Goal: Information Seeking & Learning: Learn about a topic

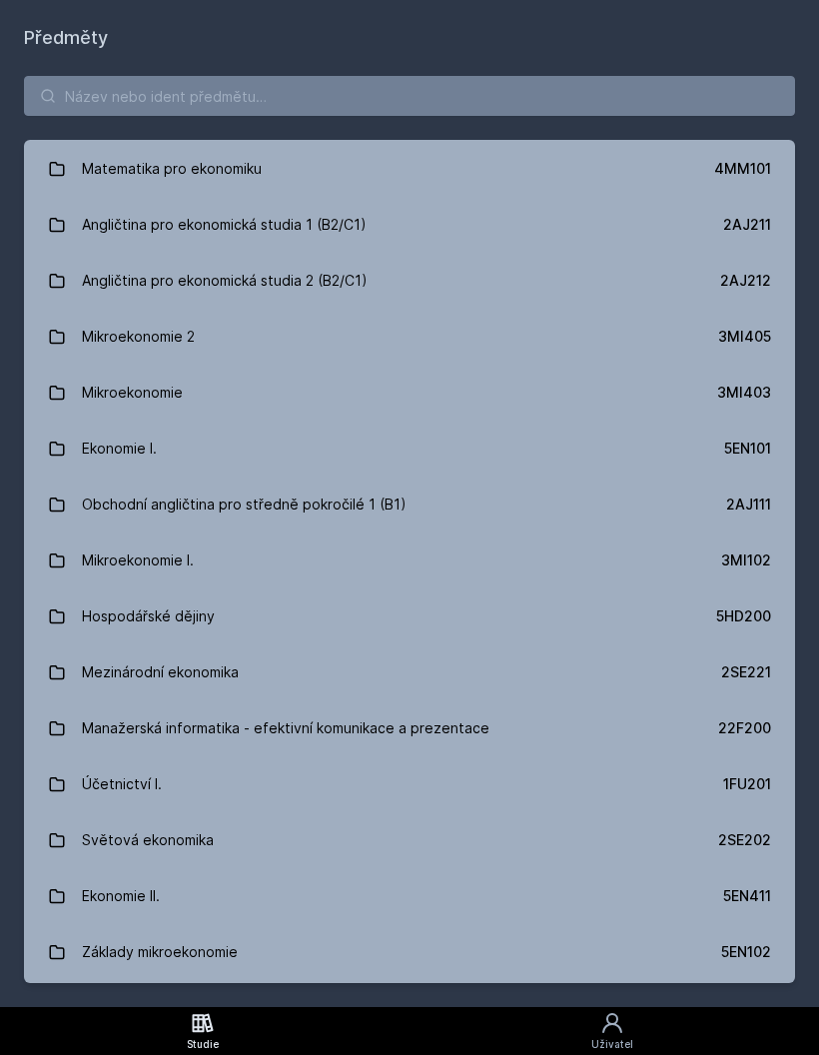
scroll to position [112, 0]
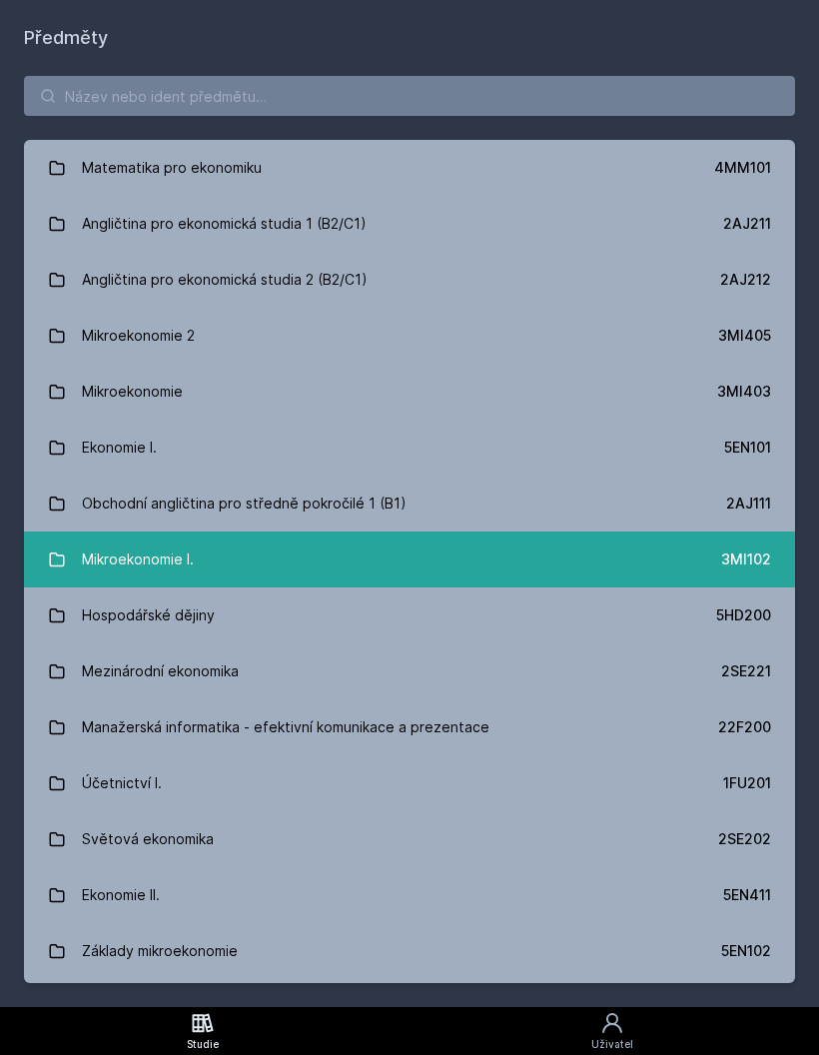
click at [263, 565] on link "Mikroekonomie I. 3MI102" at bounding box center [409, 559] width 771 height 56
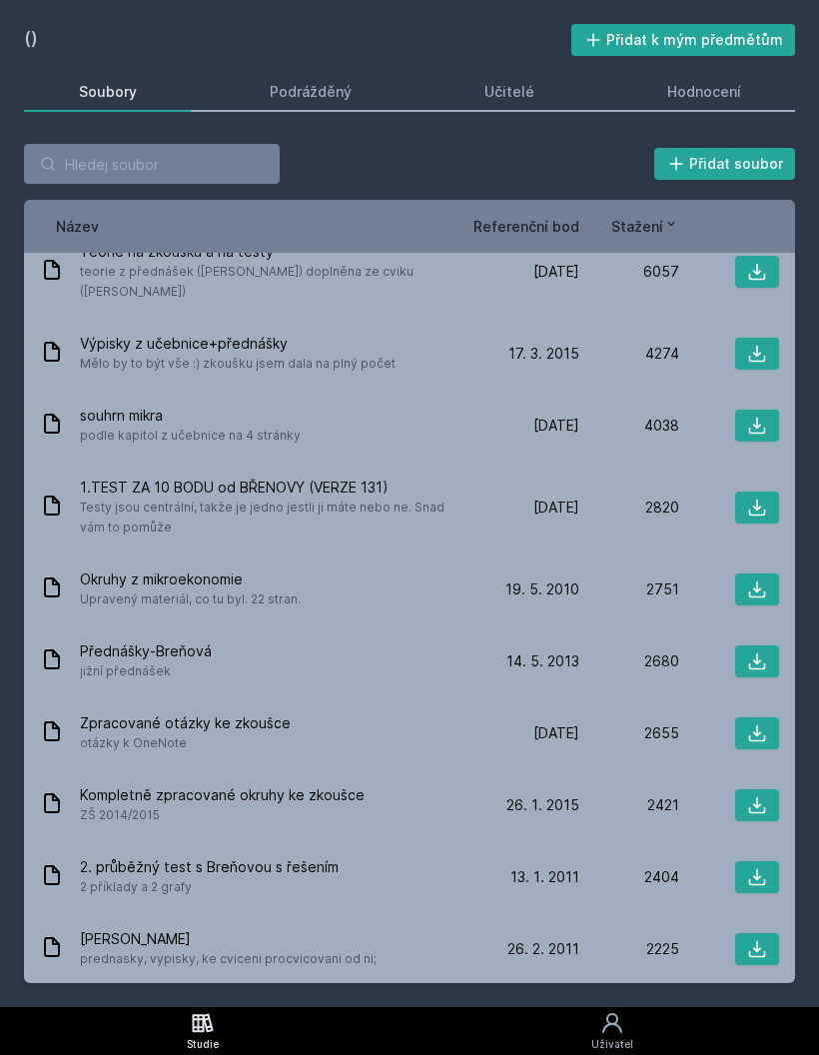
scroll to position [24, 0]
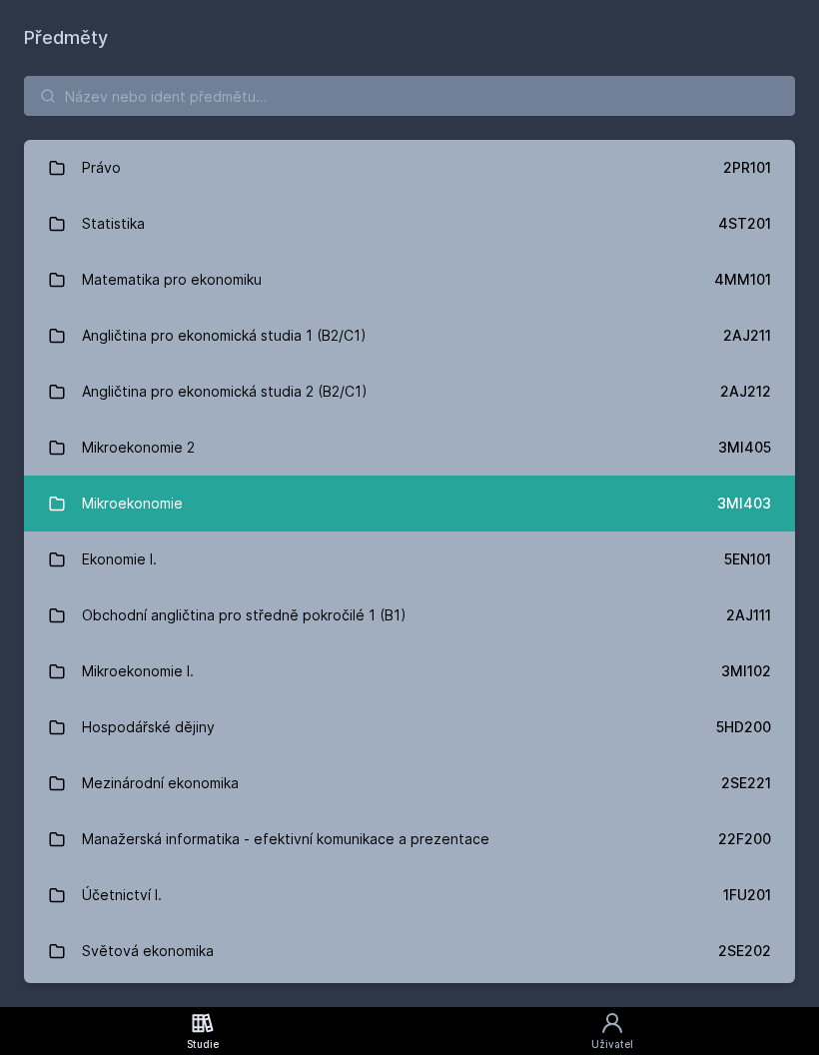
click at [222, 491] on link "Mikroekonomie 3MI403" at bounding box center [409, 503] width 771 height 56
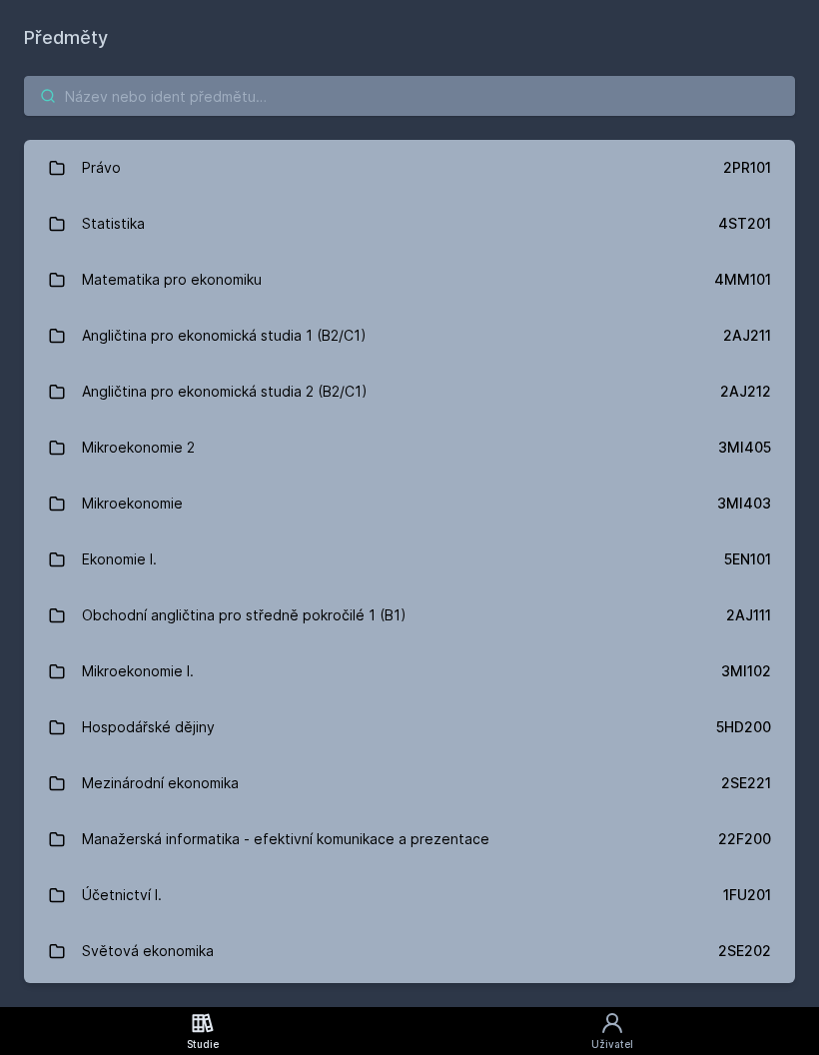
click at [269, 94] on input "search" at bounding box center [409, 96] width 771 height 40
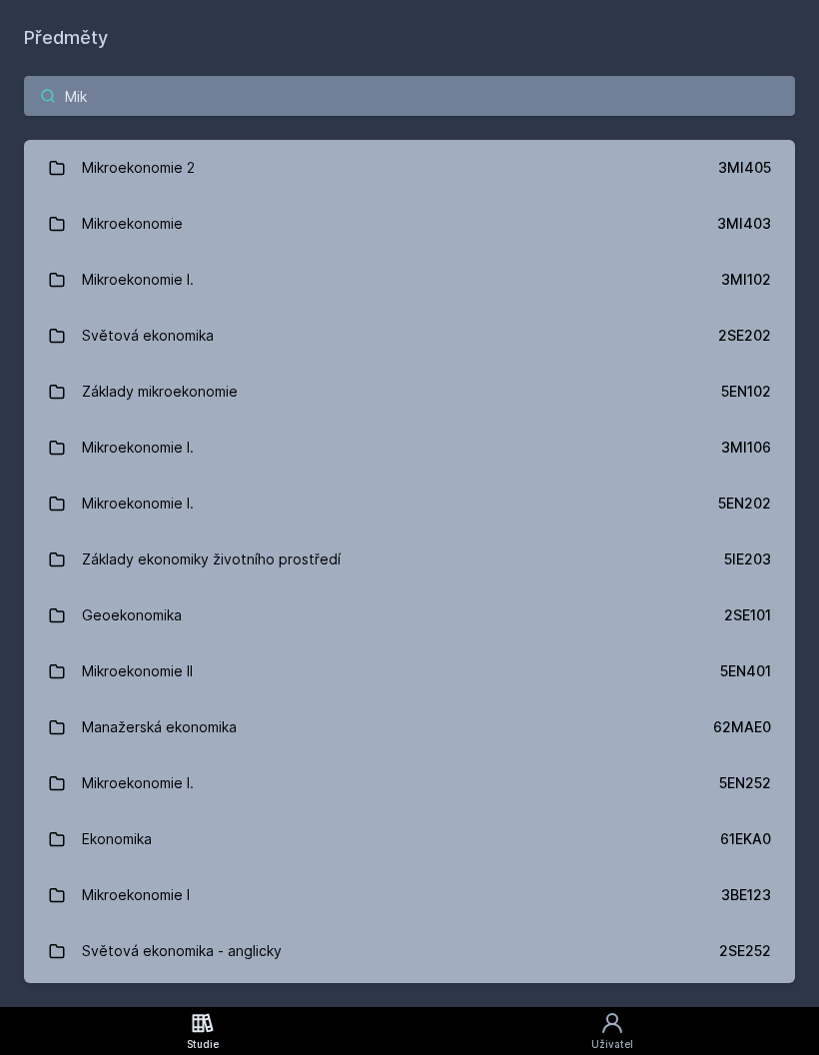
type input "Mikr"
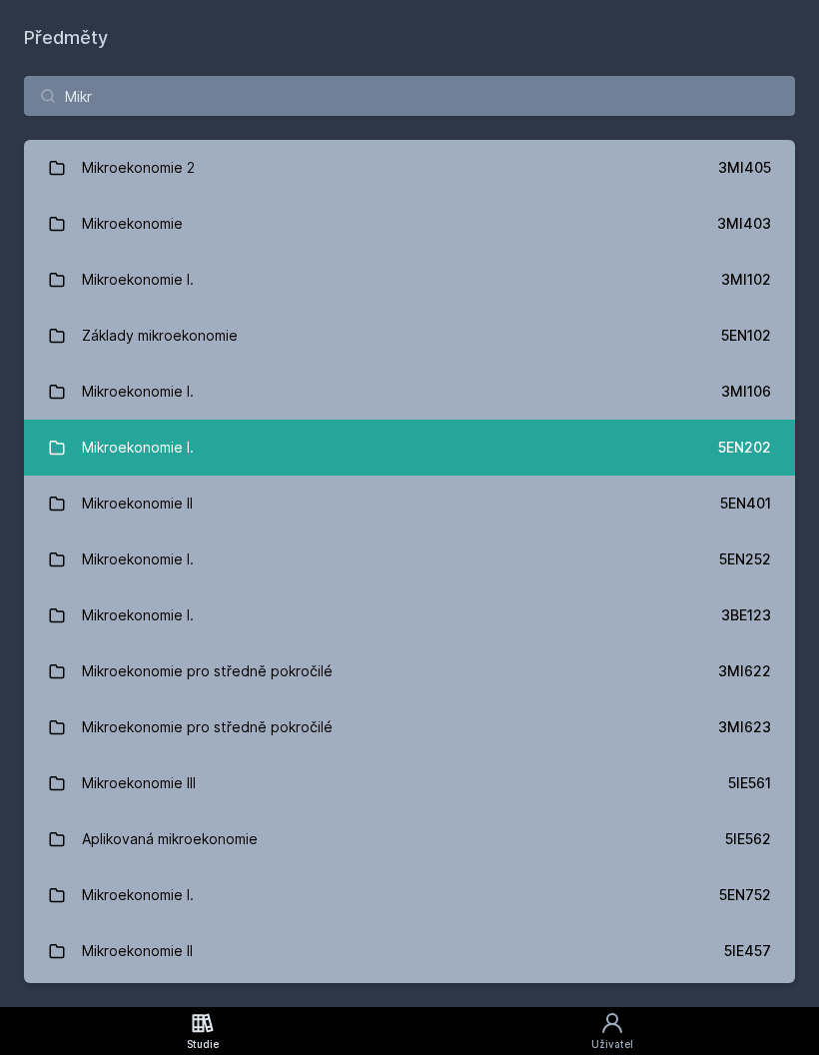
click at [726, 450] on font "5EN202" at bounding box center [744, 447] width 53 height 17
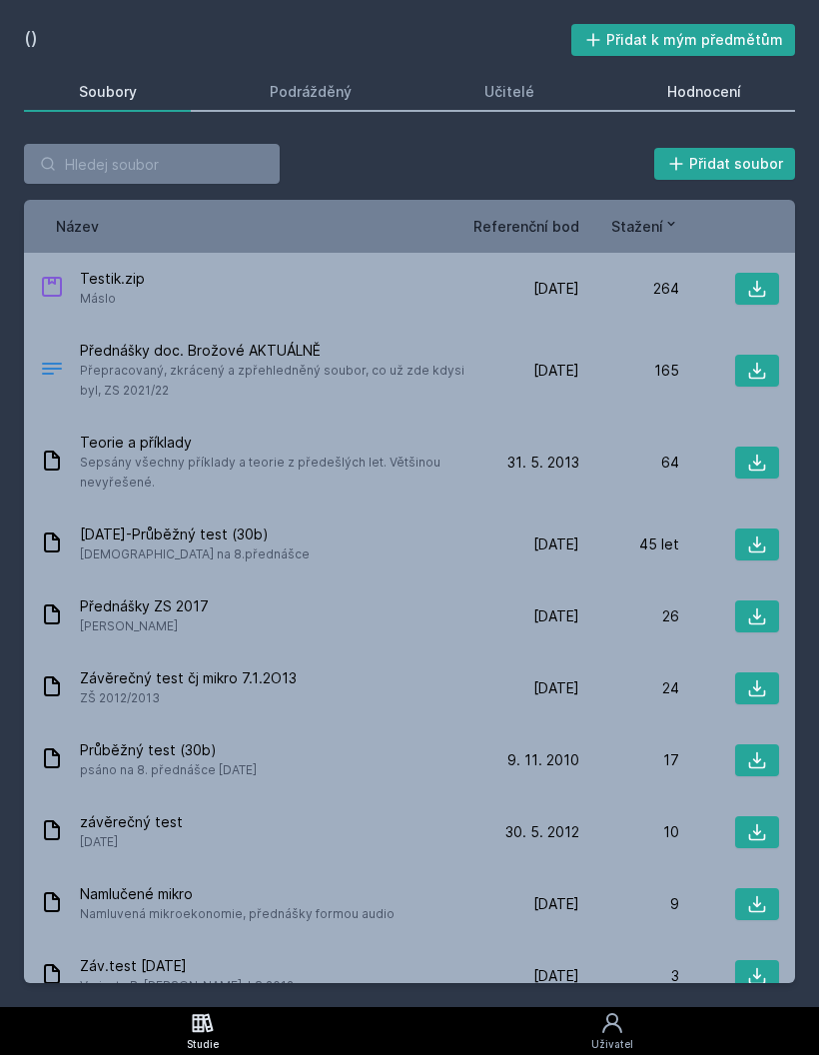
click at [724, 92] on font "Hodnocení" at bounding box center [704, 91] width 74 height 17
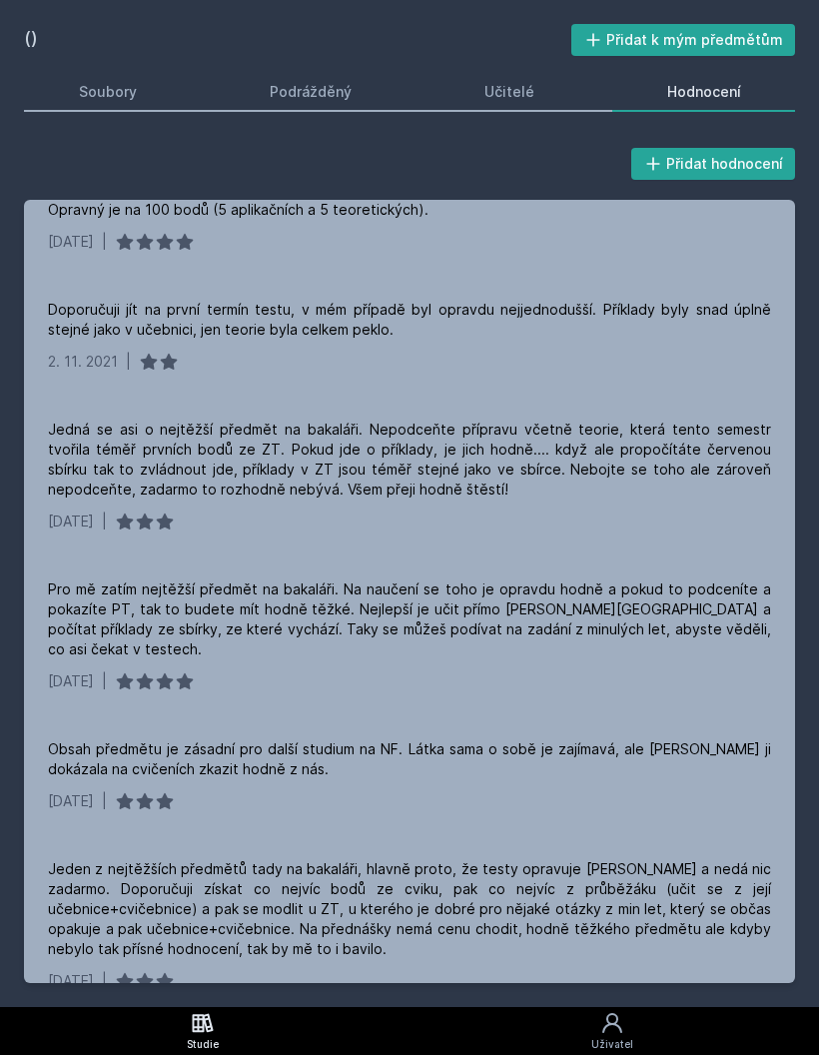
scroll to position [1065, 0]
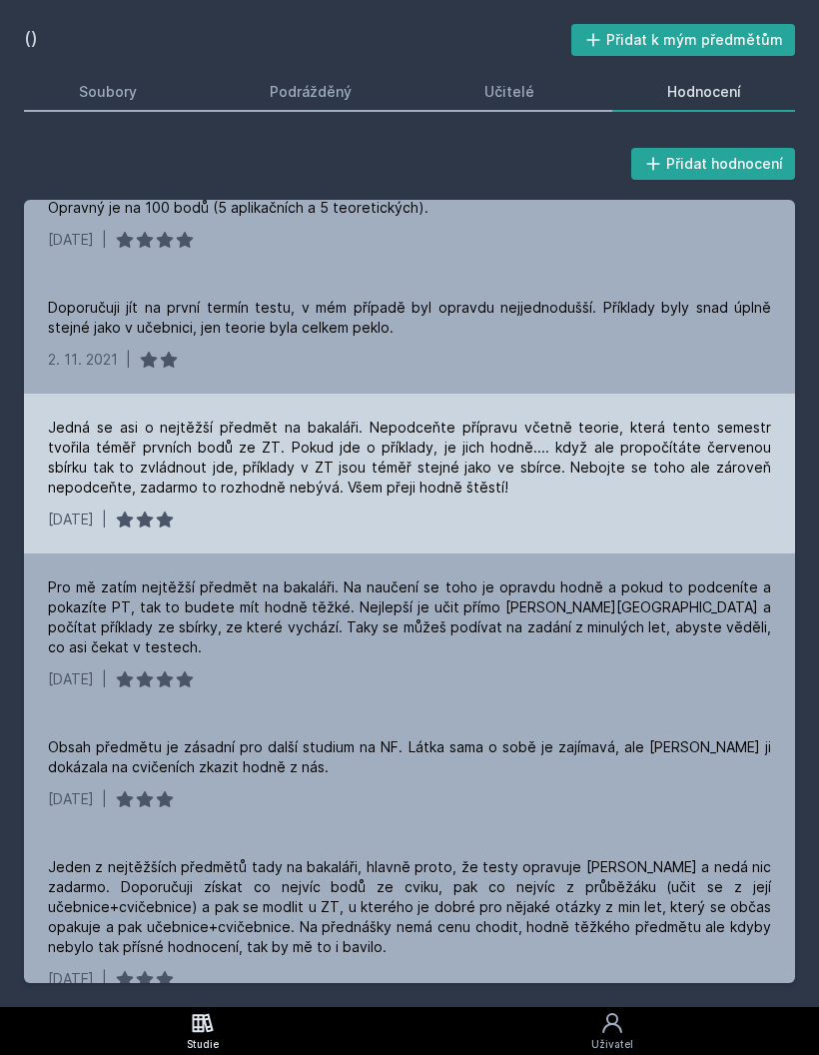
click at [304, 446] on font "Jedná se asi o nejtěžší předmět na bakaláři. Nepodceňte přípravu včetně teorie,…" at bounding box center [411, 457] width 727 height 77
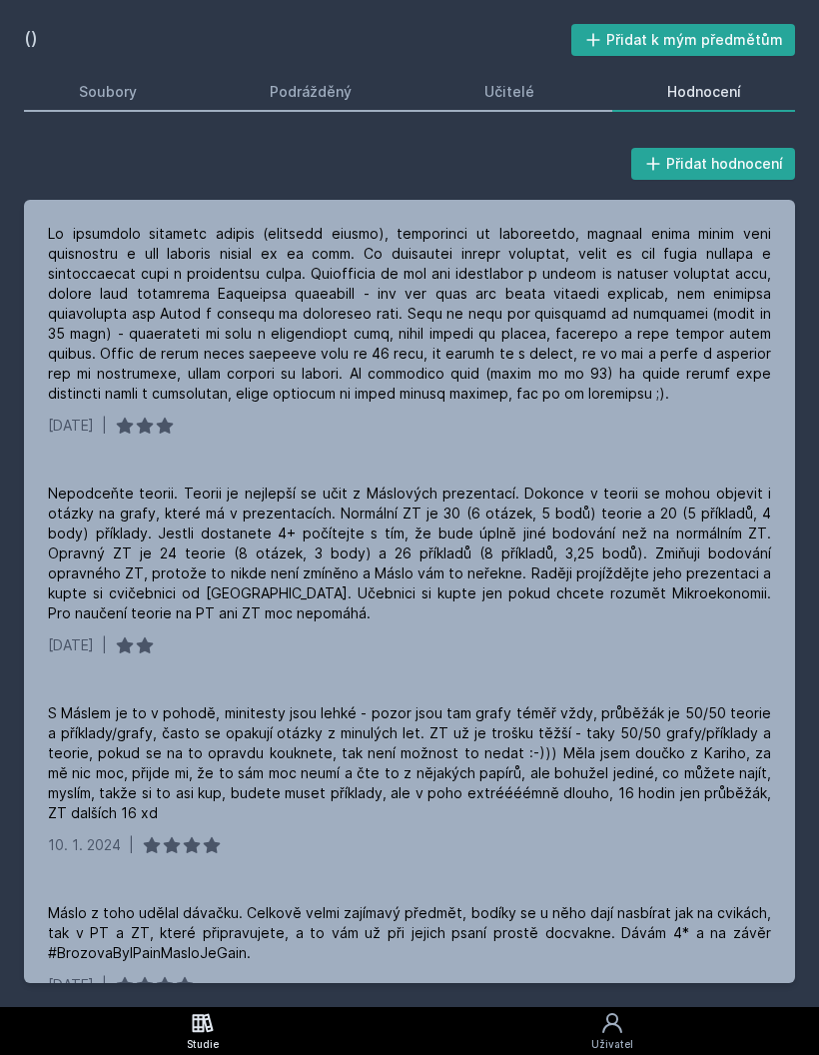
scroll to position [0, 0]
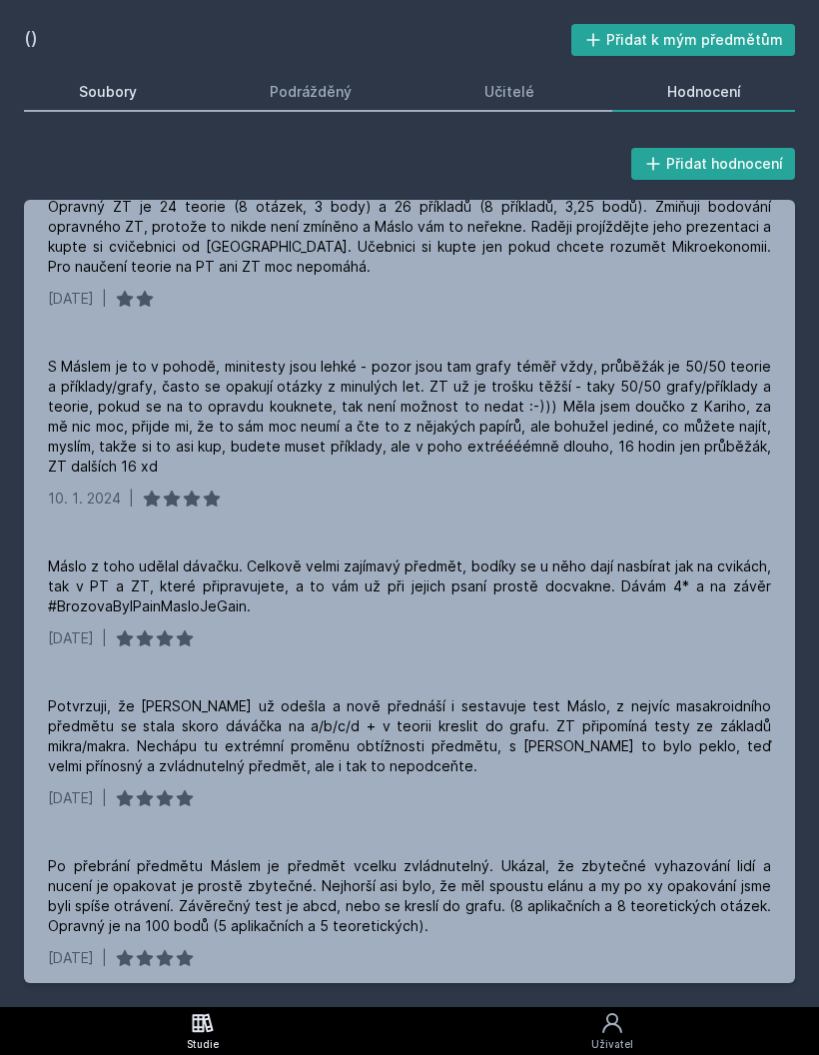
click at [133, 87] on font "Soubory" at bounding box center [108, 91] width 58 height 17
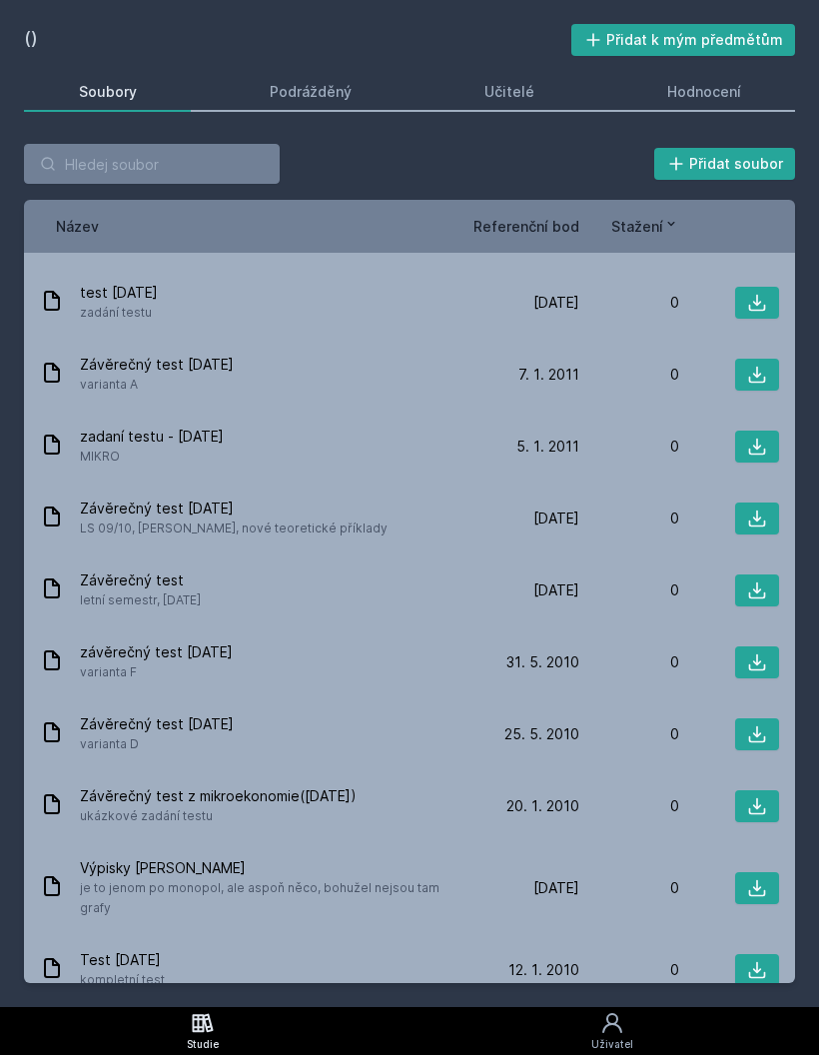
scroll to position [1164, 0]
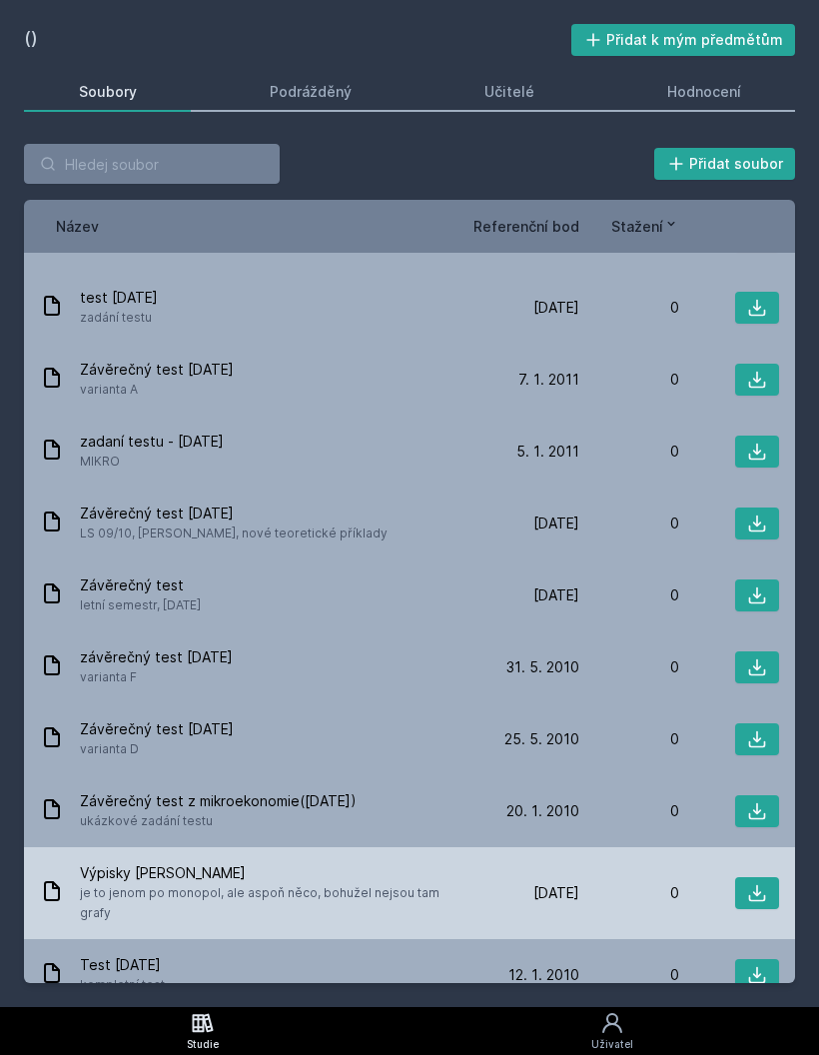
click at [238, 868] on span "Výpisky [PERSON_NAME]" at bounding box center [276, 873] width 392 height 20
click at [439, 881] on span "Výpisky [PERSON_NAME]" at bounding box center [276, 873] width 392 height 20
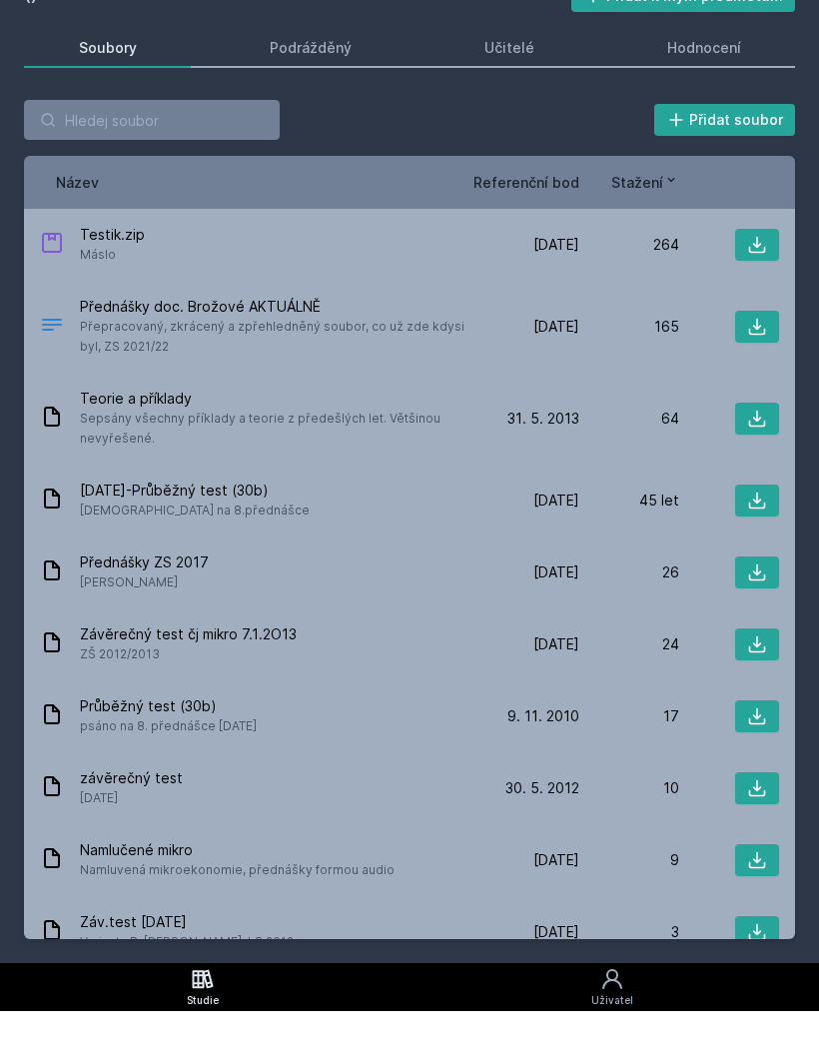
scroll to position [0, 0]
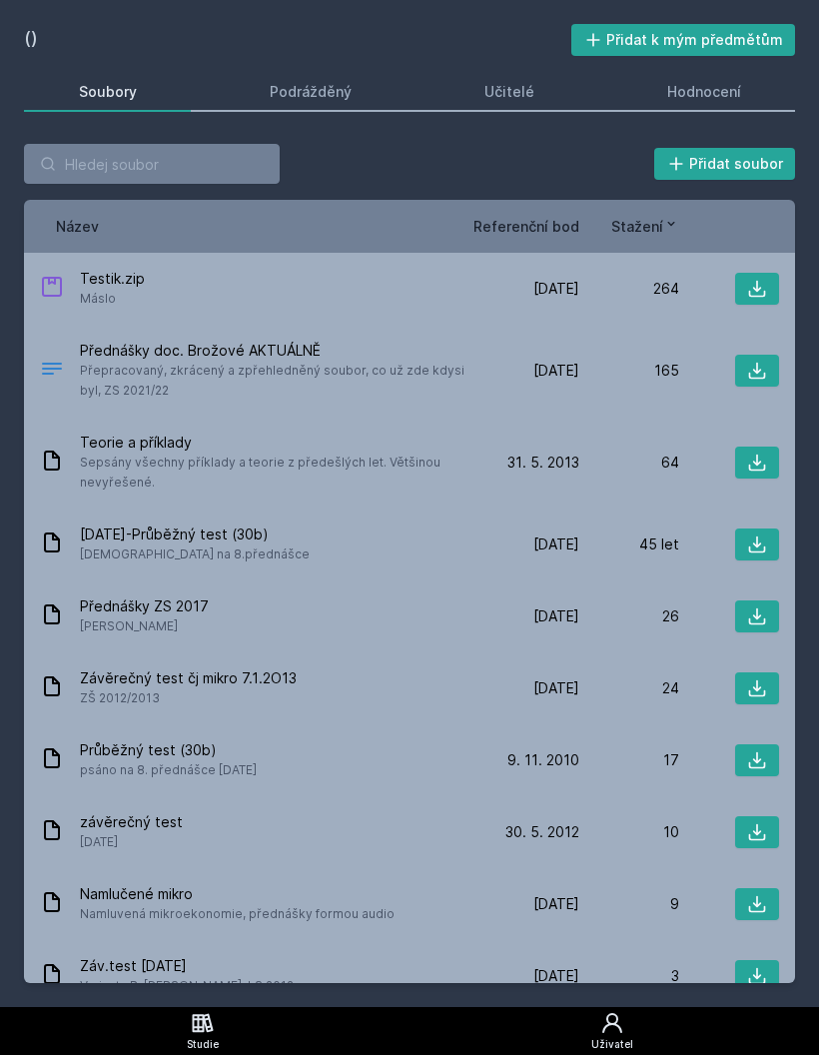
click at [790, 1011] on link "Uživatel" at bounding box center [612, 1031] width 415 height 48
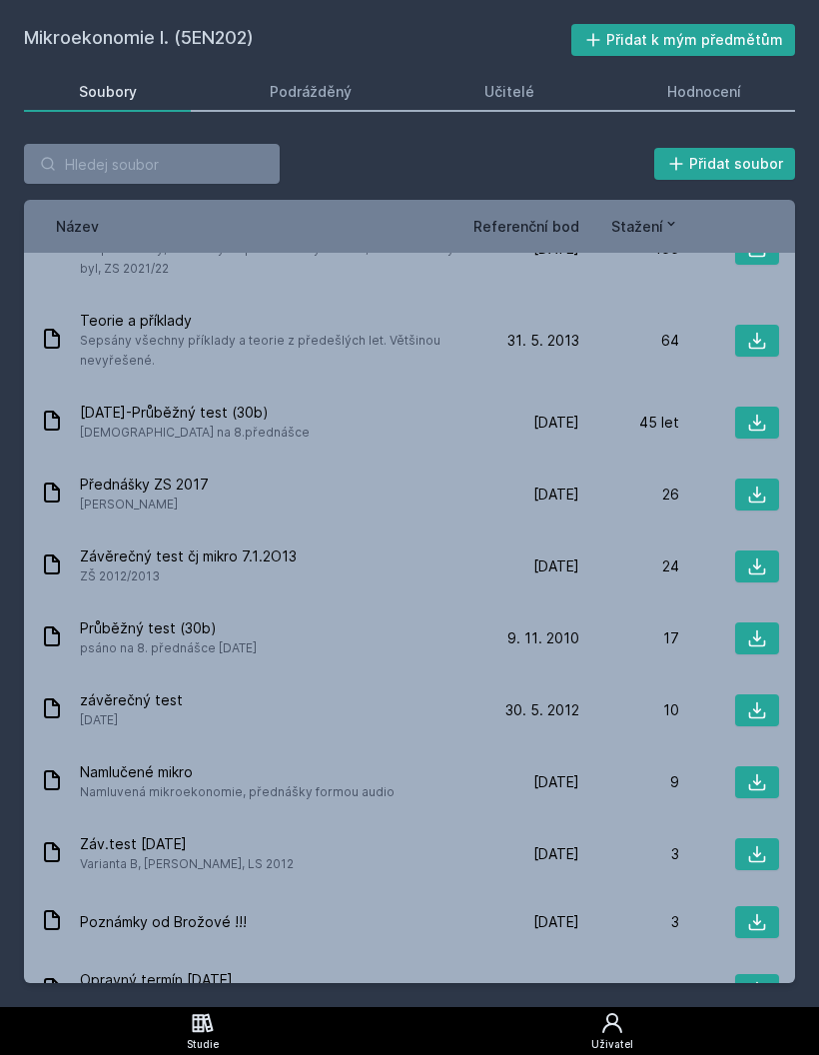
scroll to position [119, 0]
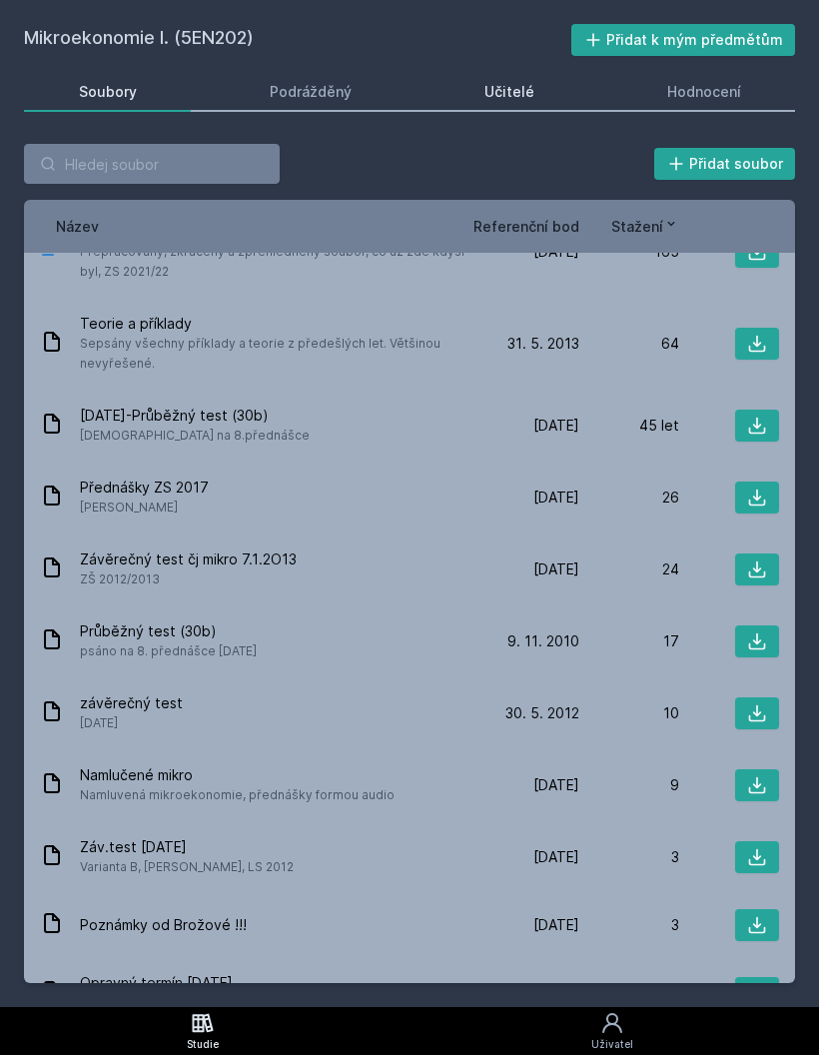
click at [522, 98] on font "Učitelé" at bounding box center [509, 91] width 50 height 17
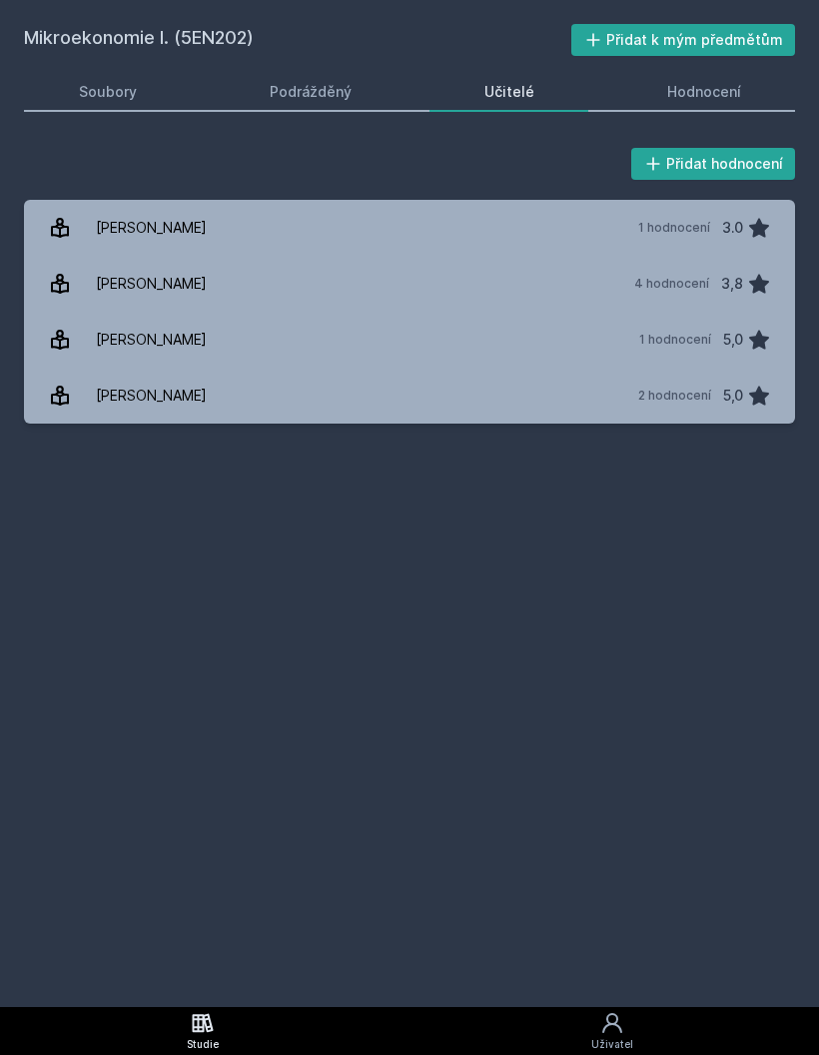
click at [385, 62] on div "Mikroekonomie I. (5EN202) Přidat k mým předmětům [GEOGRAPHIC_DATA] Podrážděný U…" at bounding box center [409, 503] width 771 height 959
click at [356, 80] on link "Podrážděný" at bounding box center [310, 92] width 191 height 40
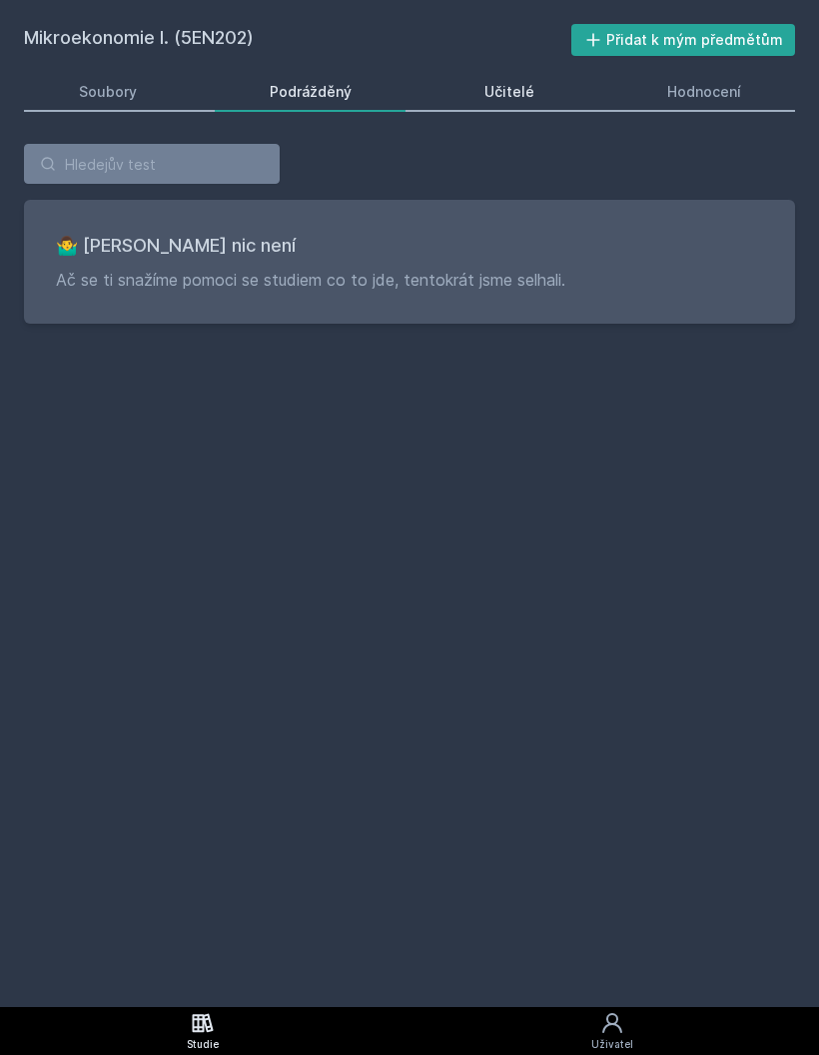
click at [586, 107] on link "Učitelé" at bounding box center [509, 92] width 159 height 40
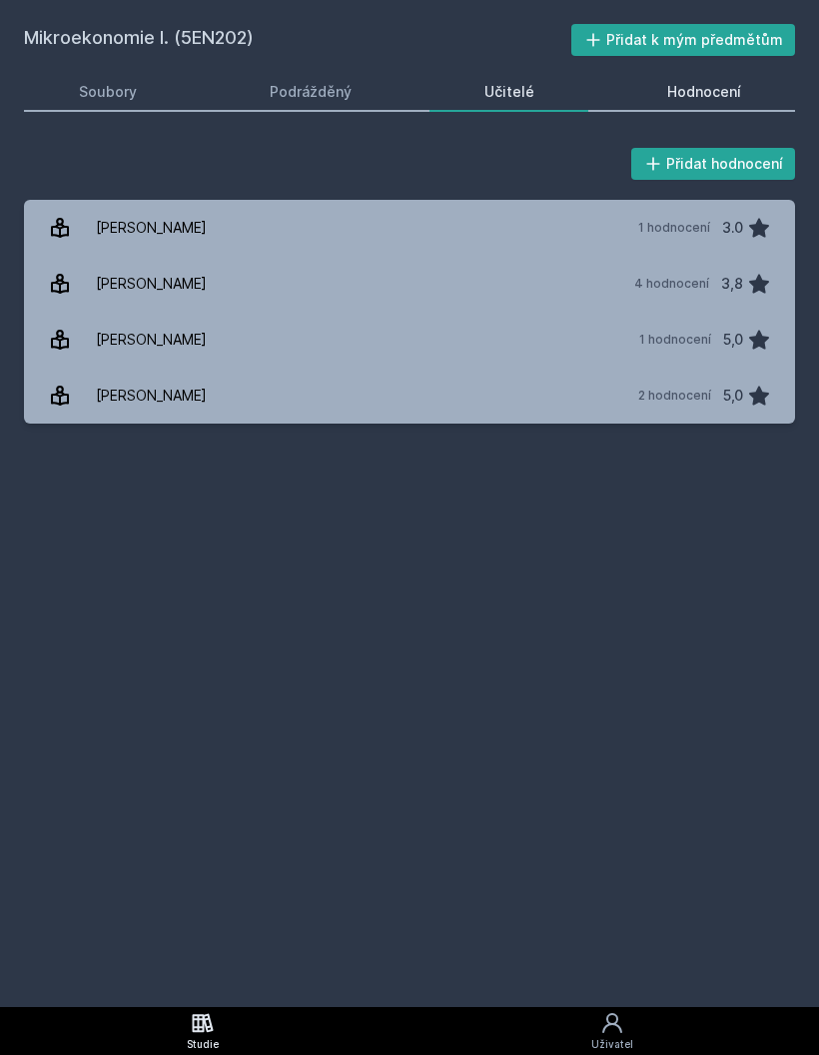
click at [713, 85] on font "Hodnocení" at bounding box center [704, 91] width 74 height 17
